Goal: Task Accomplishment & Management: Manage account settings

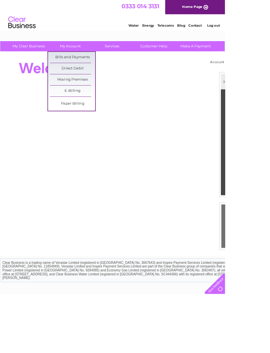
click at [87, 68] on link "Bills and Payments" at bounding box center [87, 68] width 54 height 13
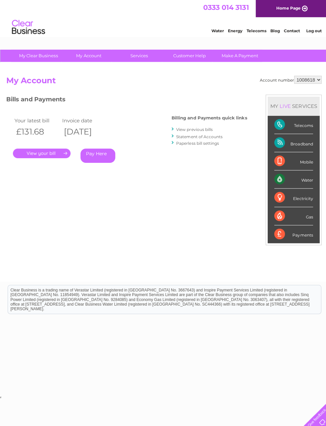
click at [178, 128] on link "View previous bills" at bounding box center [193, 128] width 36 height 5
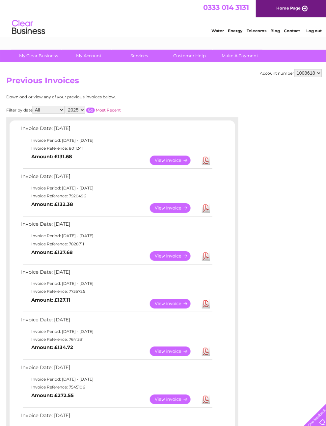
click at [170, 211] on link "View" at bounding box center [173, 207] width 48 height 10
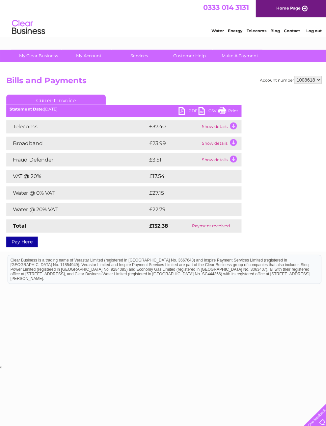
click at [185, 111] on link "PDF" at bounding box center [187, 111] width 20 height 10
